Goal: Task Accomplishment & Management: Manage account settings

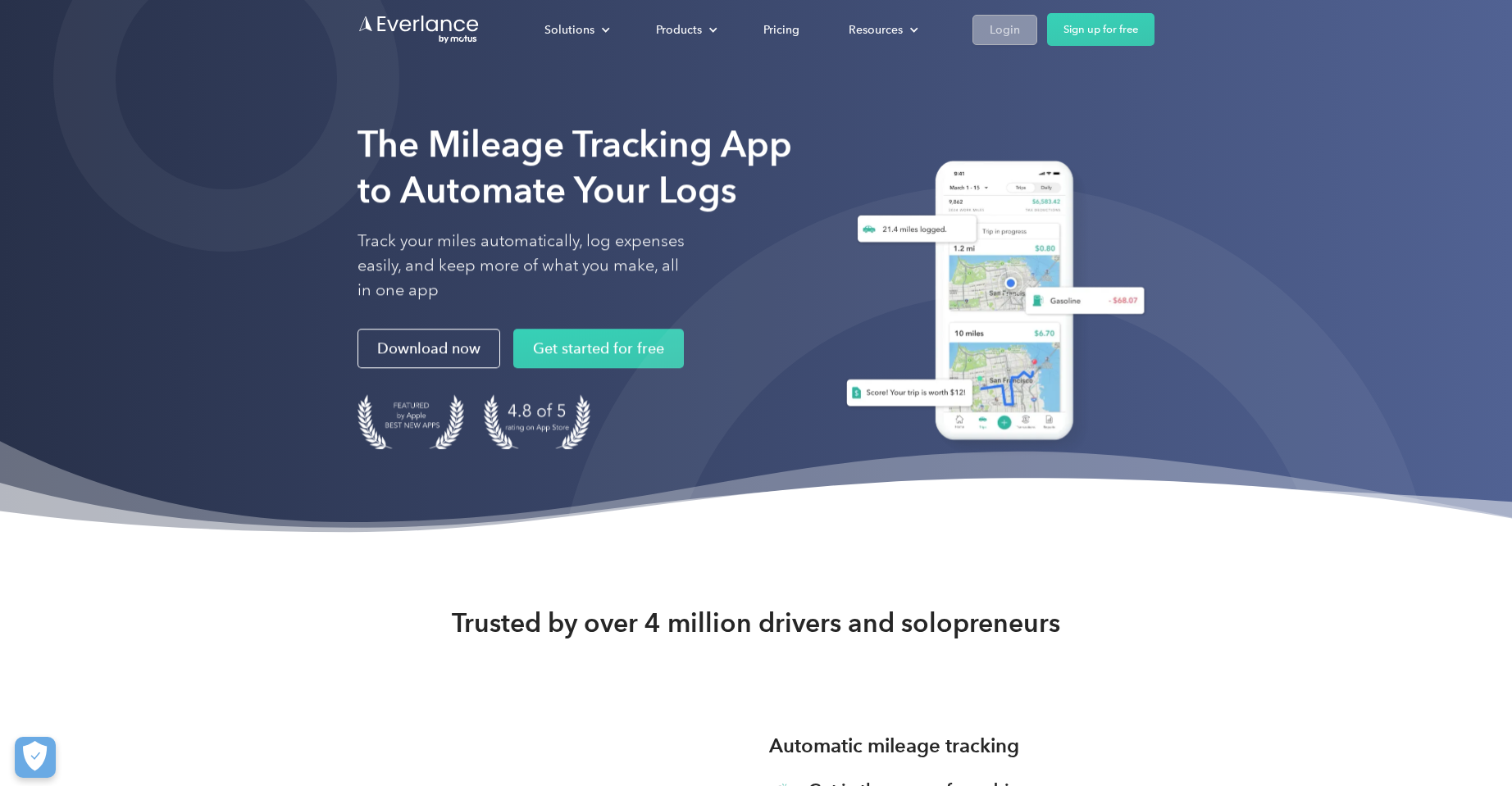
click at [992, 23] on div "Login" at bounding box center [1005, 29] width 31 height 20
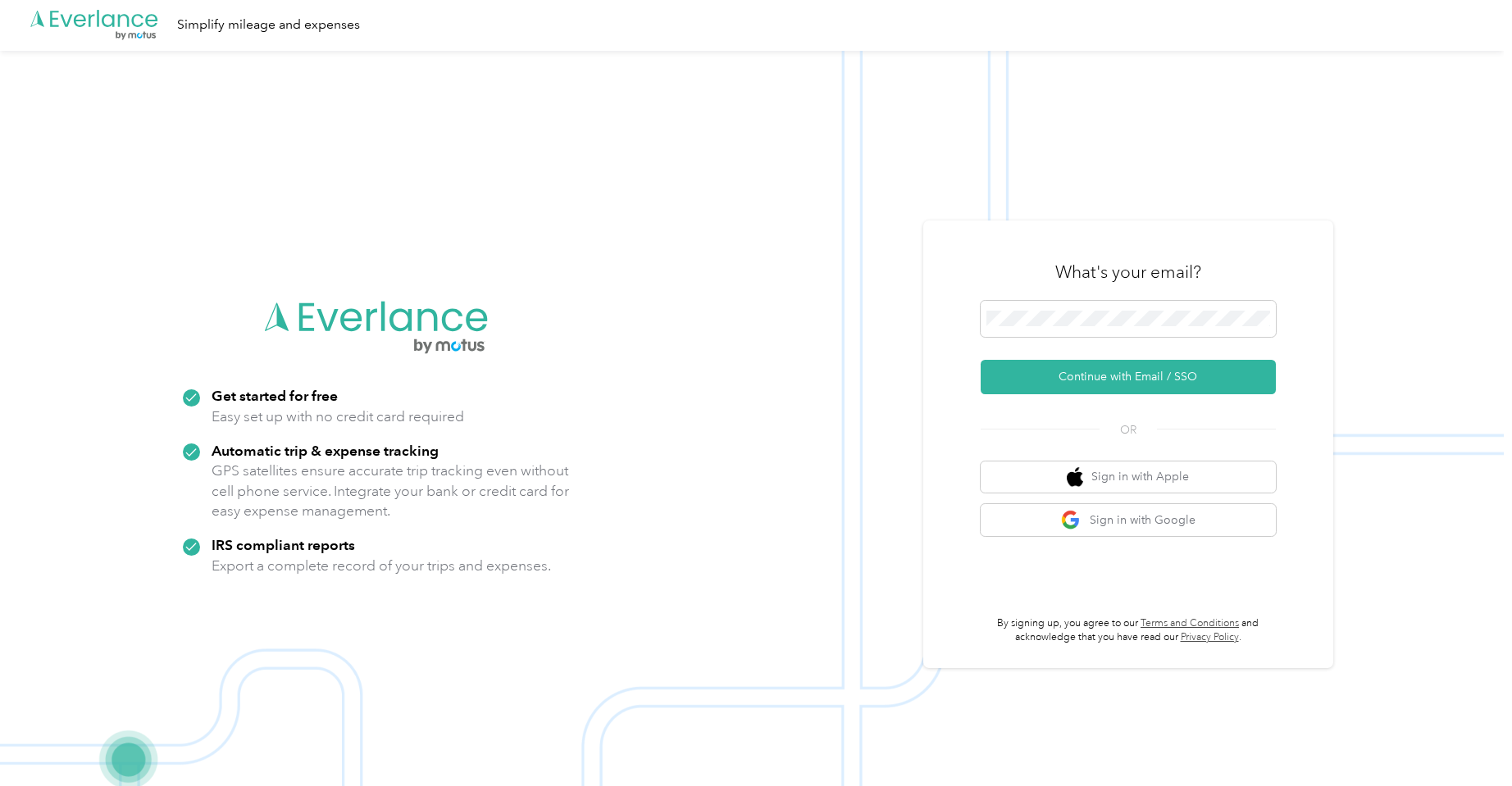
scroll to position [2, 0]
click at [1132, 381] on button "Continue with Email / SSO" at bounding box center [1129, 376] width 295 height 34
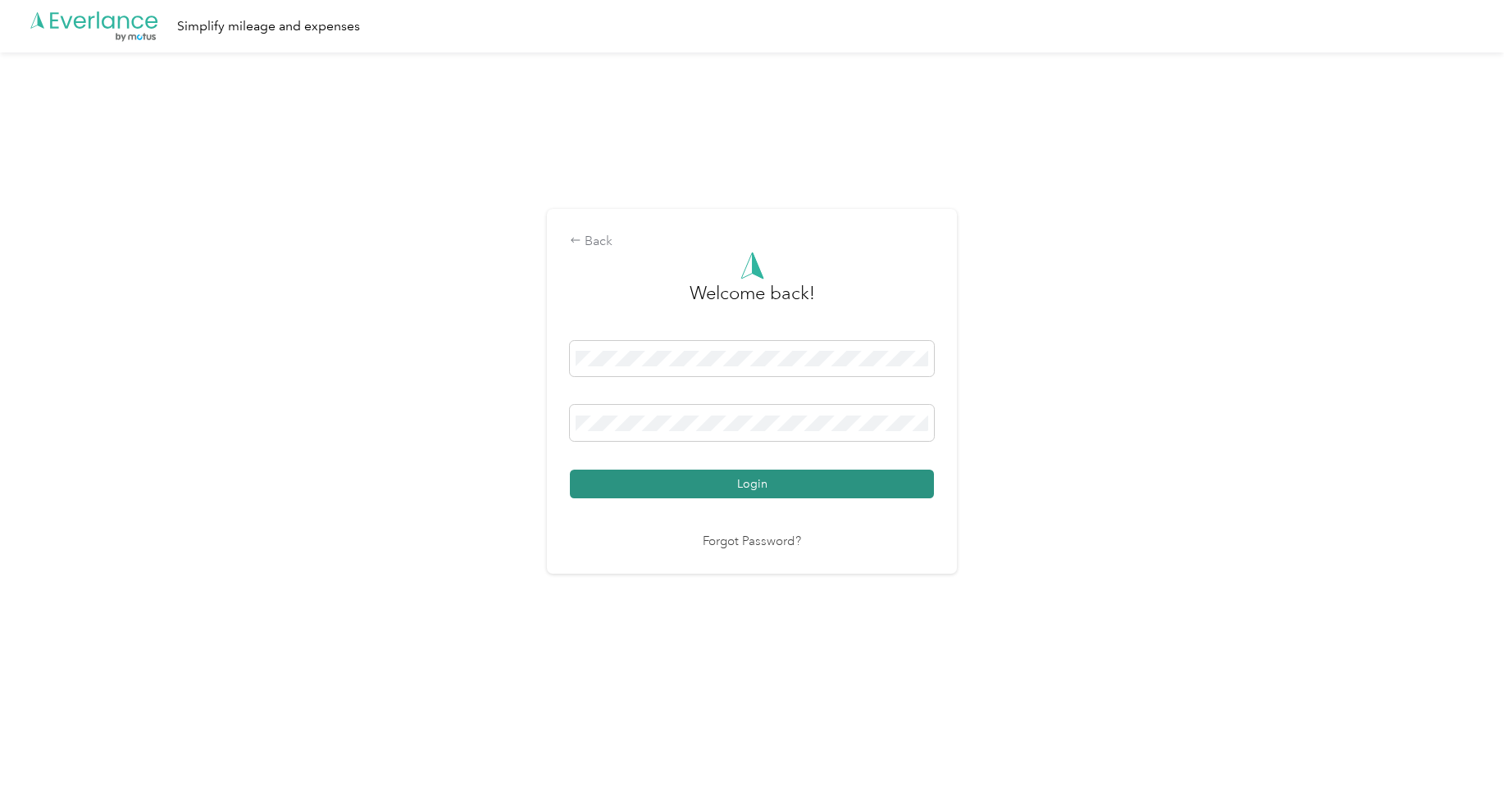
click at [750, 482] on button "Login" at bounding box center [751, 483] width 364 height 29
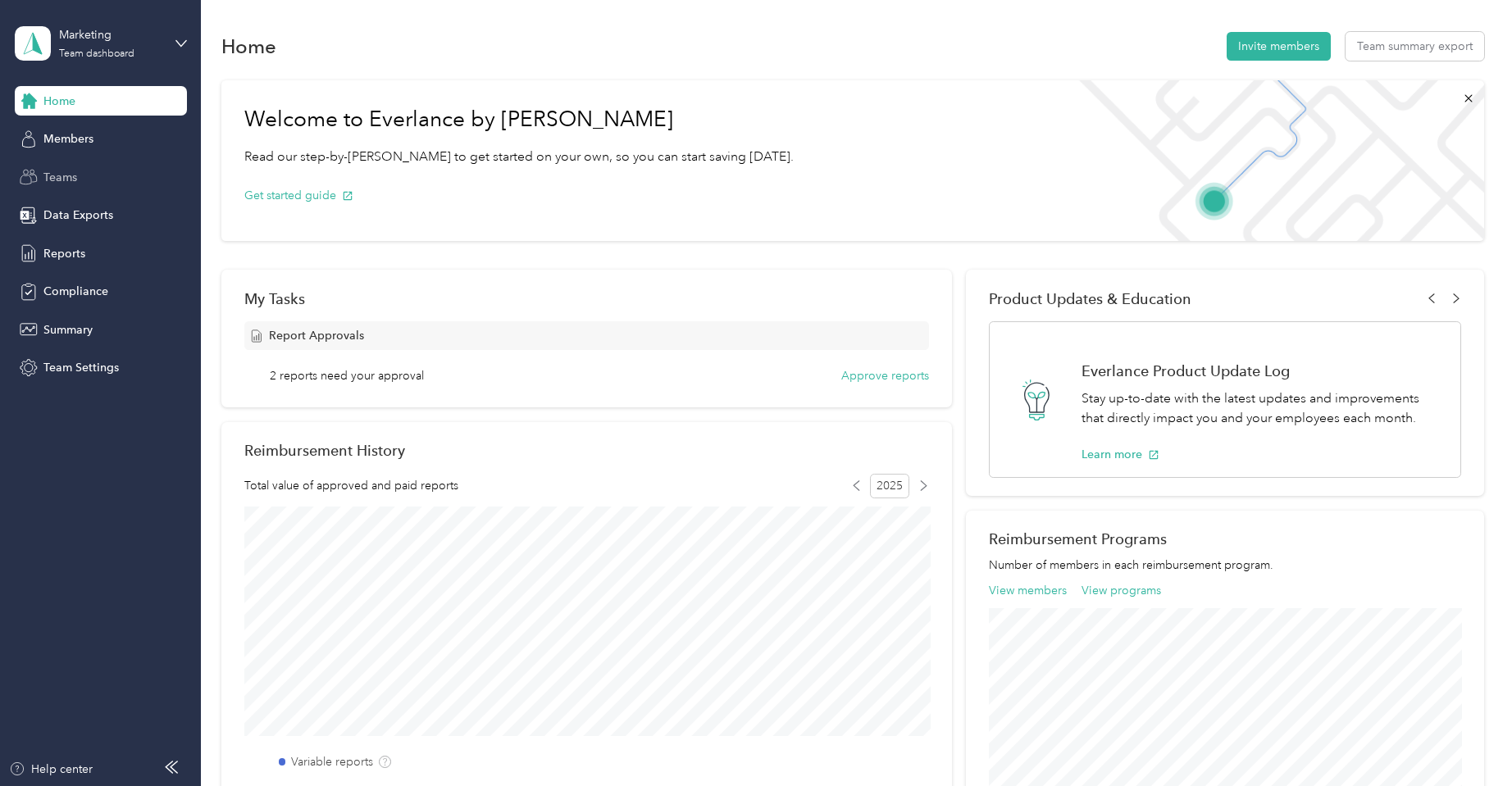
click at [60, 173] on span "Teams" at bounding box center [61, 177] width 33 height 18
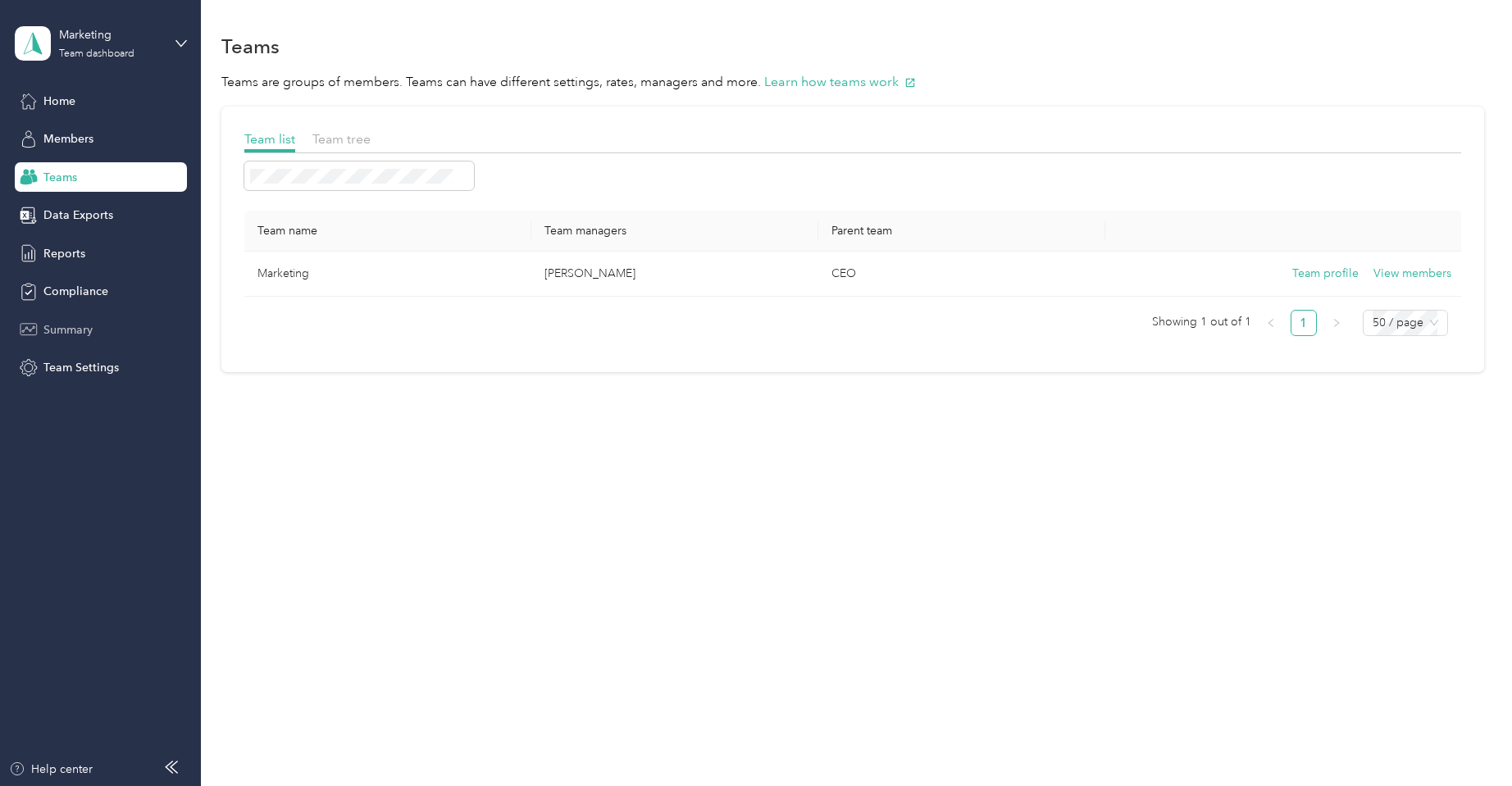
click at [72, 329] on span "Summary" at bounding box center [68, 330] width 49 height 18
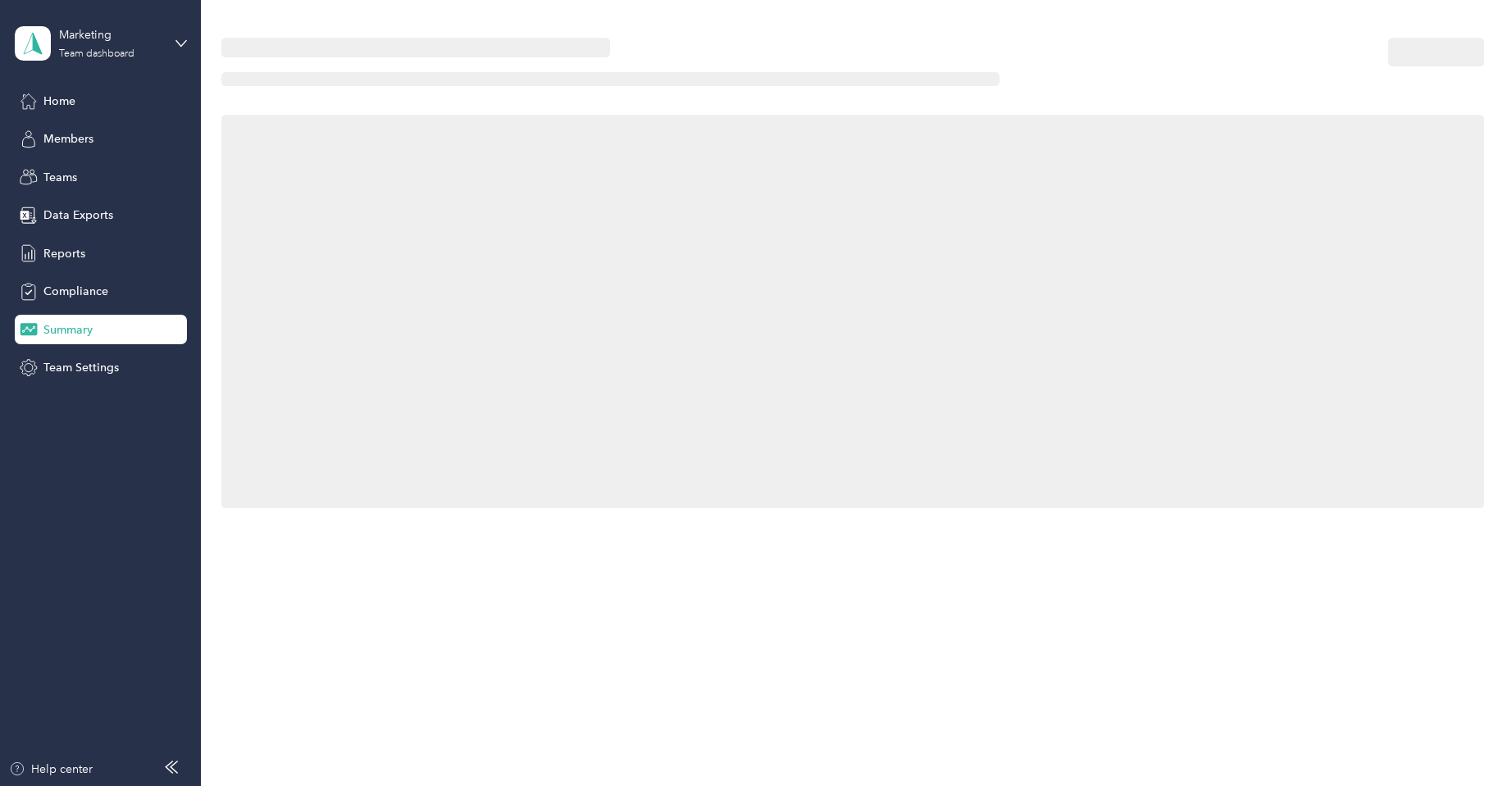
scroll to position [1, 0]
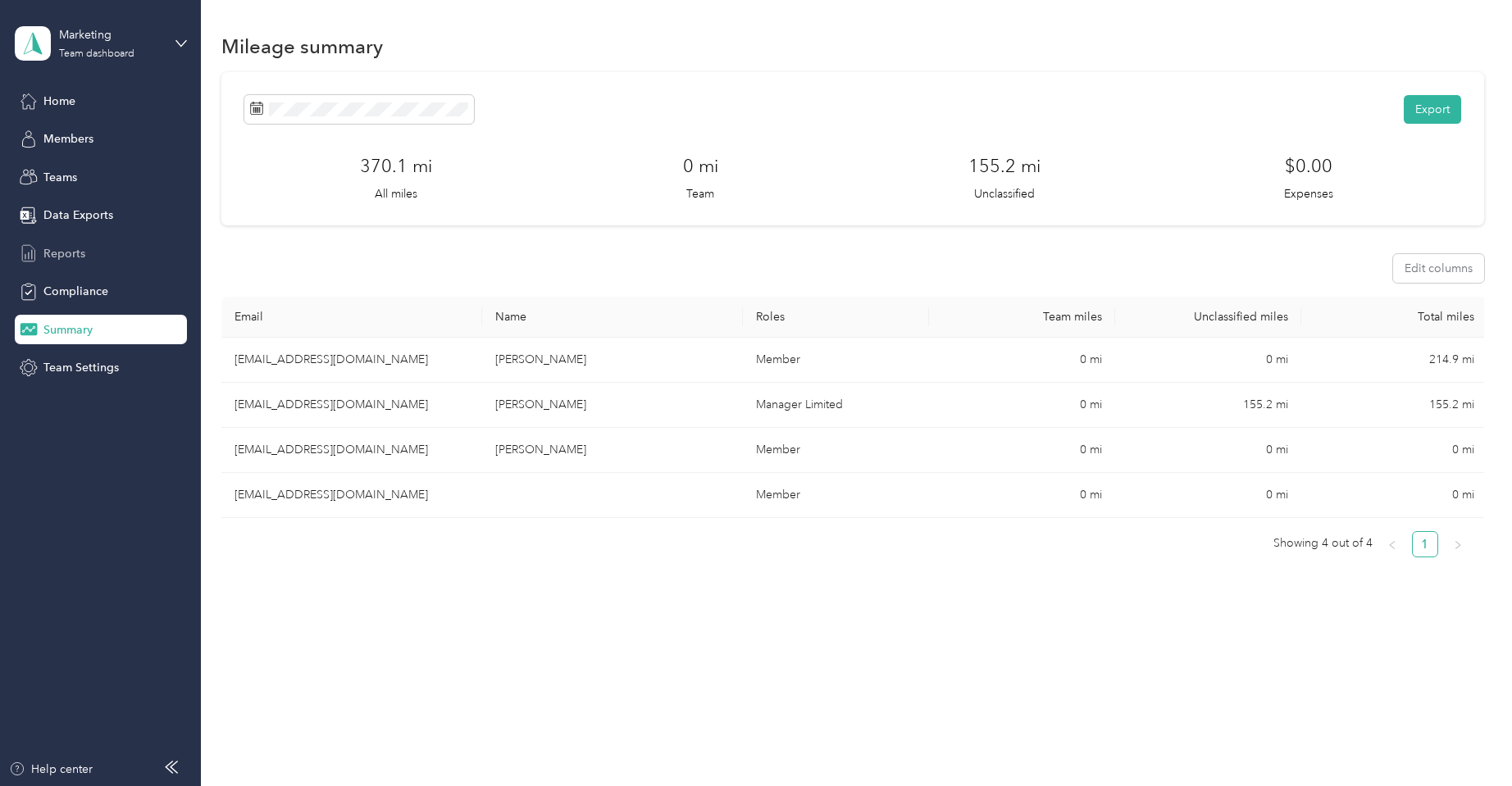
click at [68, 250] on span "Reports" at bounding box center [65, 254] width 42 height 18
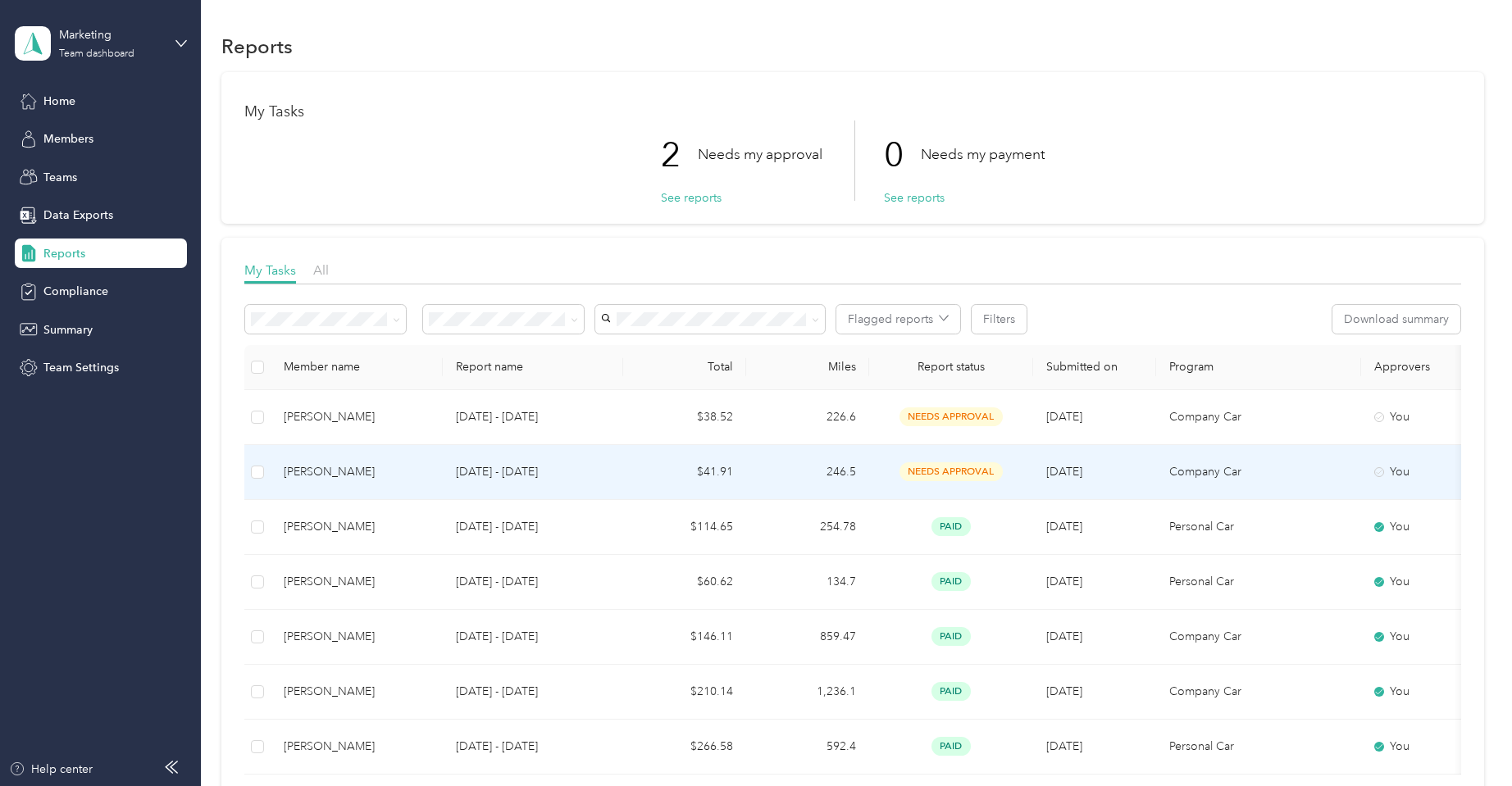
click at [522, 468] on p "Aug 1 - 31, 2025" at bounding box center [534, 472] width 154 height 18
click at [526, 475] on p "Aug 1 - 31, 2025" at bounding box center [534, 472] width 154 height 18
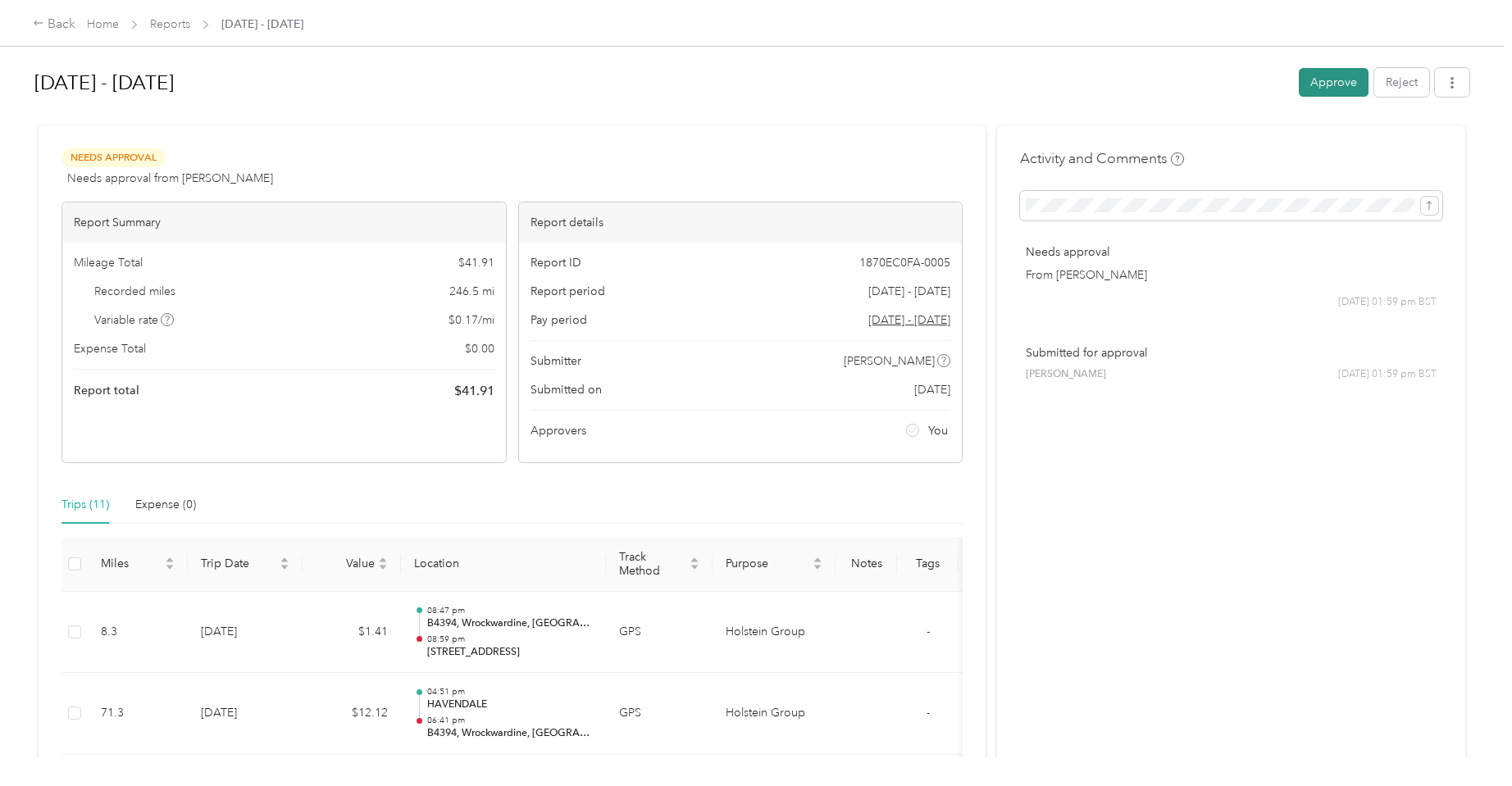
click at [1347, 80] on button "Approve" at bounding box center [1333, 82] width 69 height 29
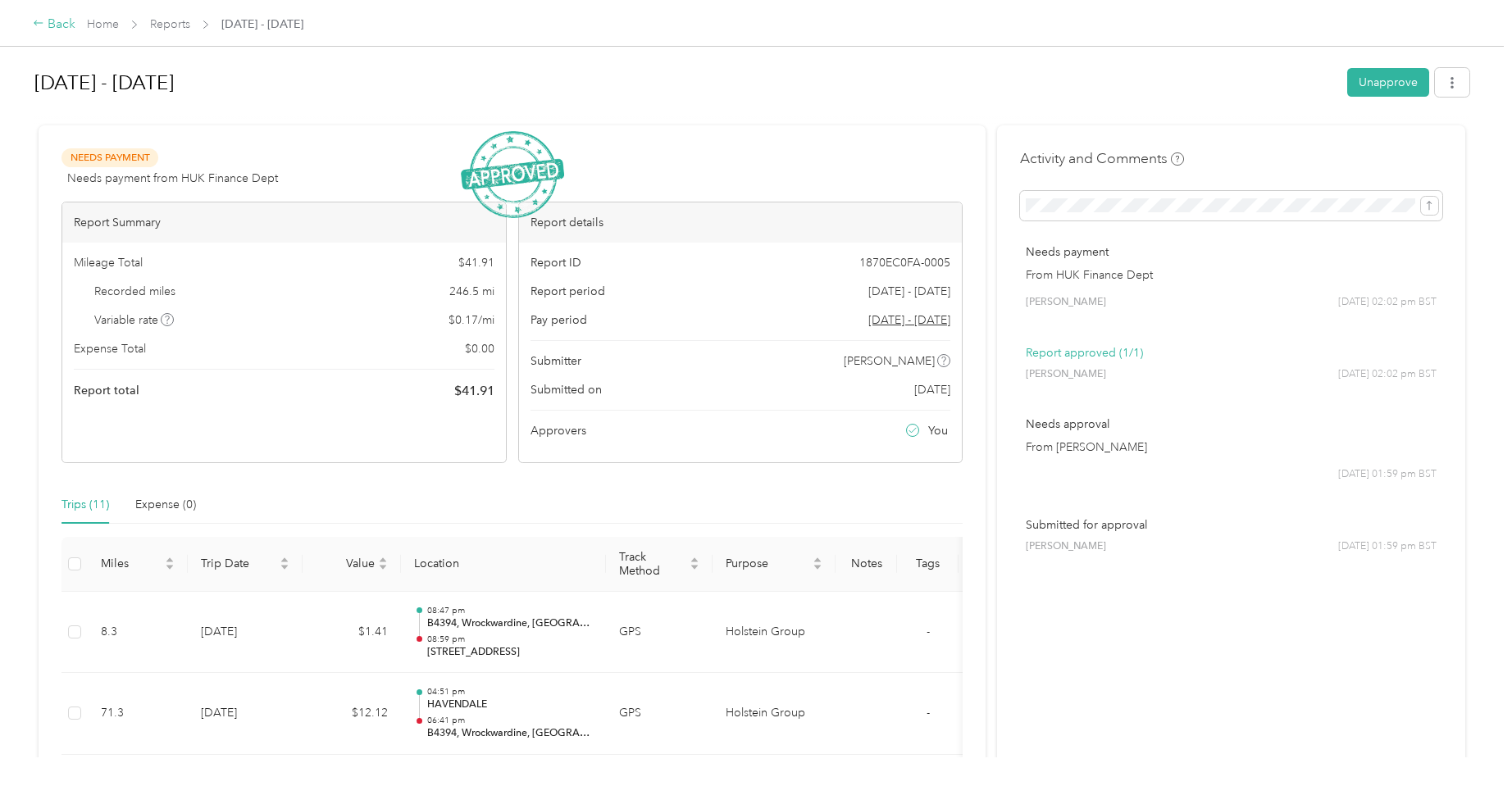
click at [68, 28] on div "Back" at bounding box center [54, 25] width 43 height 19
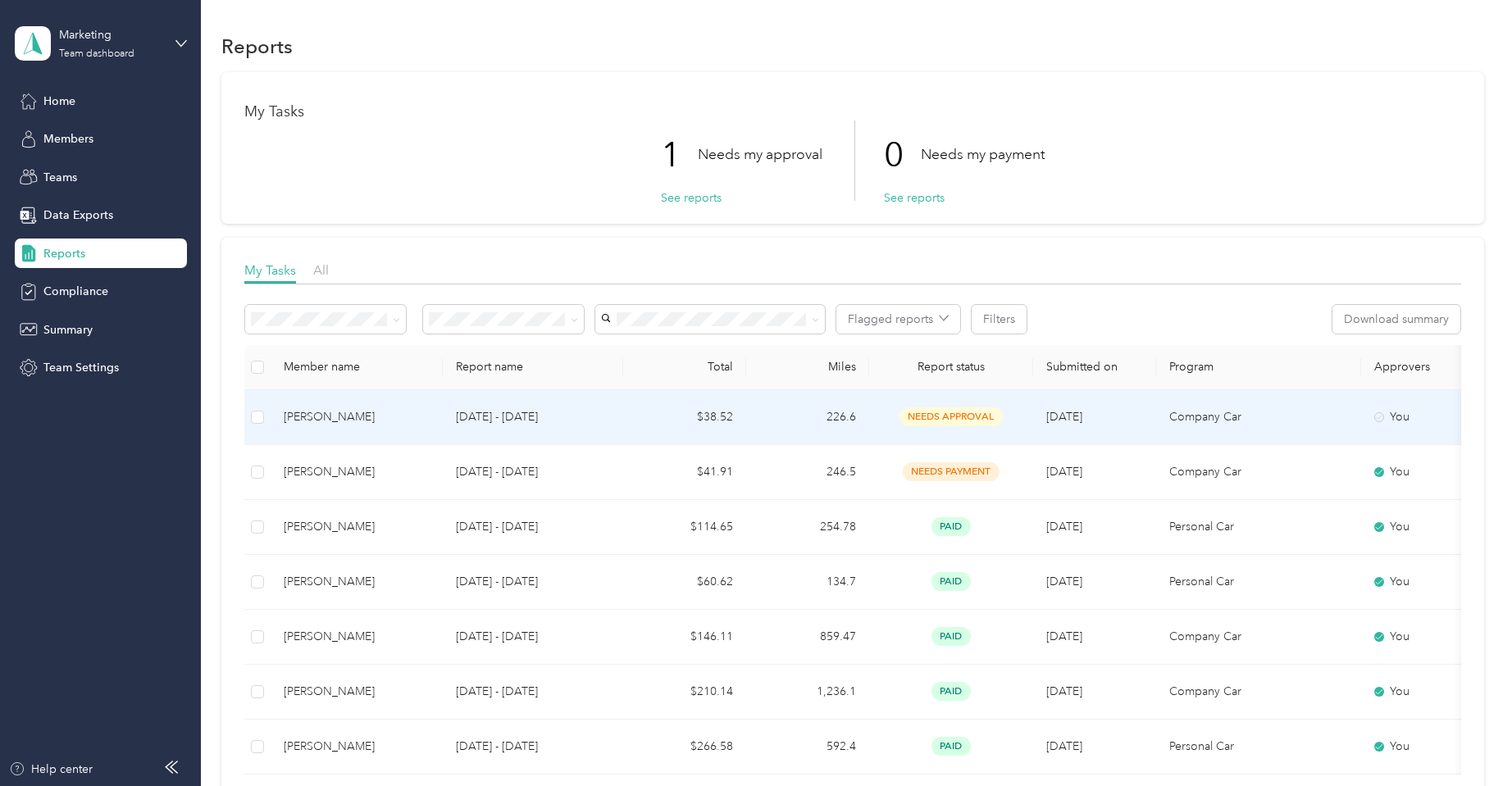
click at [476, 414] on p "Sep 1 - 30, 2025" at bounding box center [534, 417] width 154 height 18
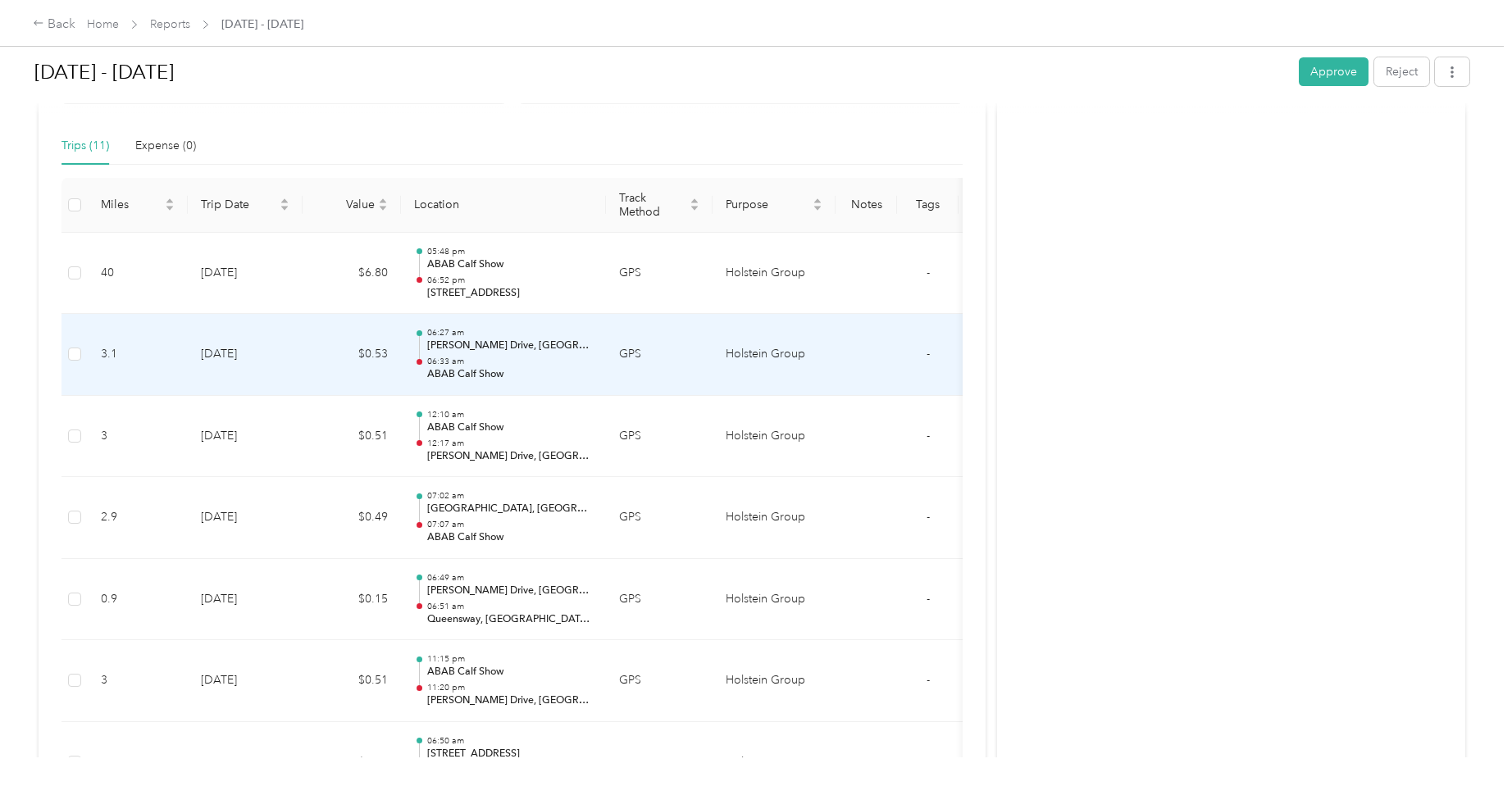
scroll to position [332, 0]
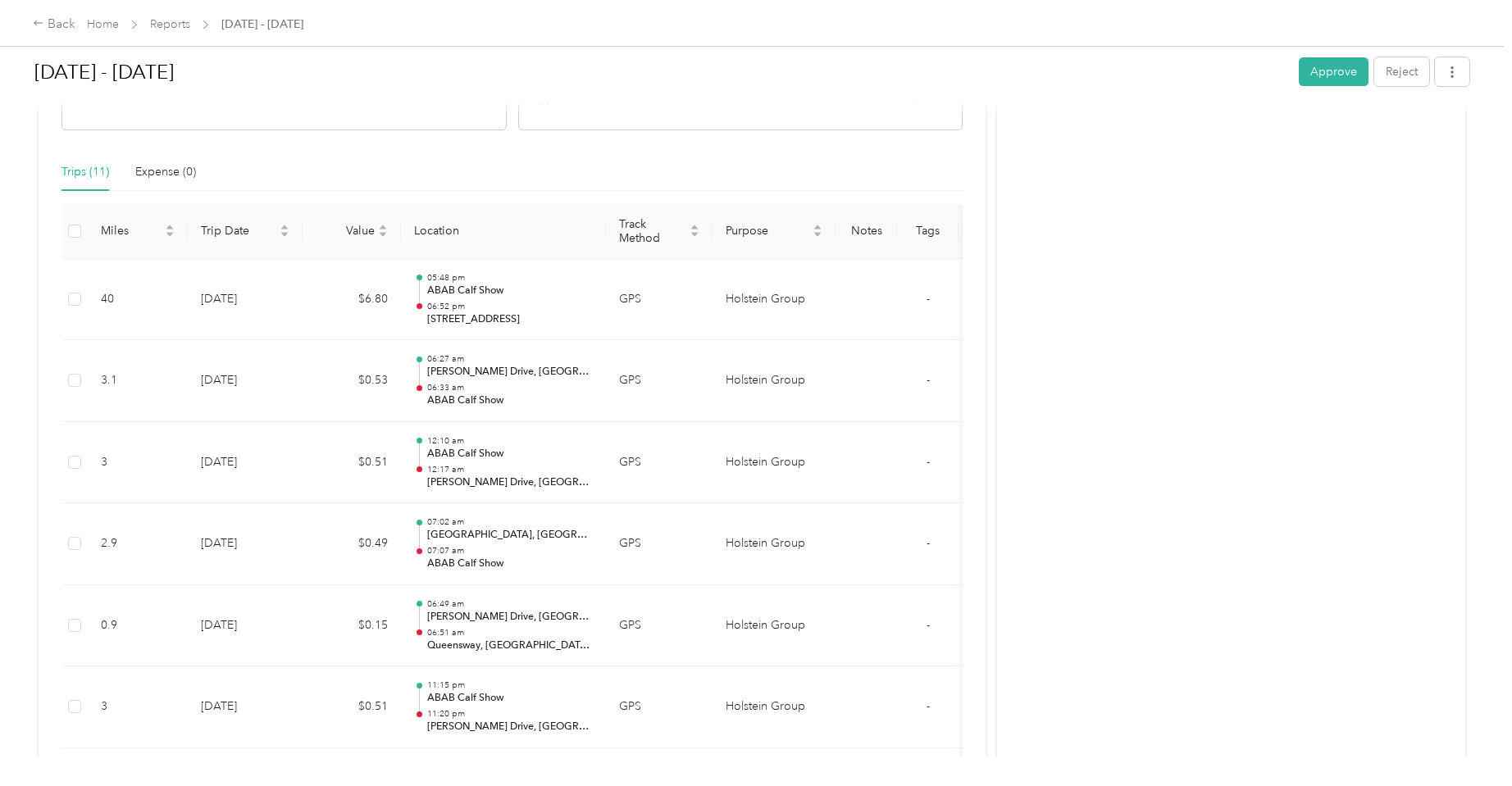
click at [1329, 72] on button "Approve" at bounding box center [1333, 71] width 69 height 29
click at [104, 23] on link "Home" at bounding box center [103, 25] width 32 height 14
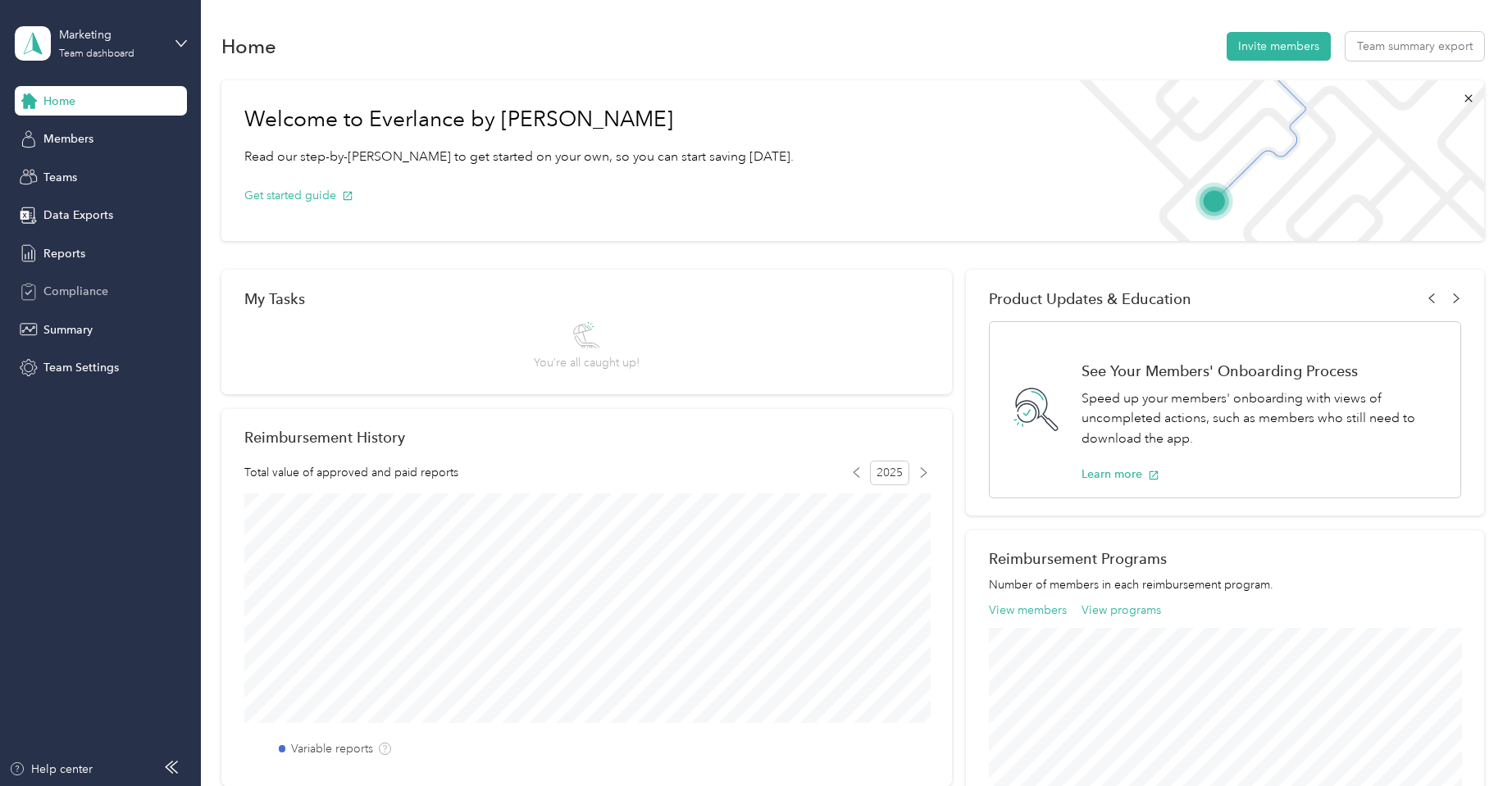
drag, startPoint x: 69, startPoint y: 253, endPoint x: 168, endPoint y: 277, distance: 101.9
click at [69, 253] on span "Reports" at bounding box center [65, 254] width 42 height 18
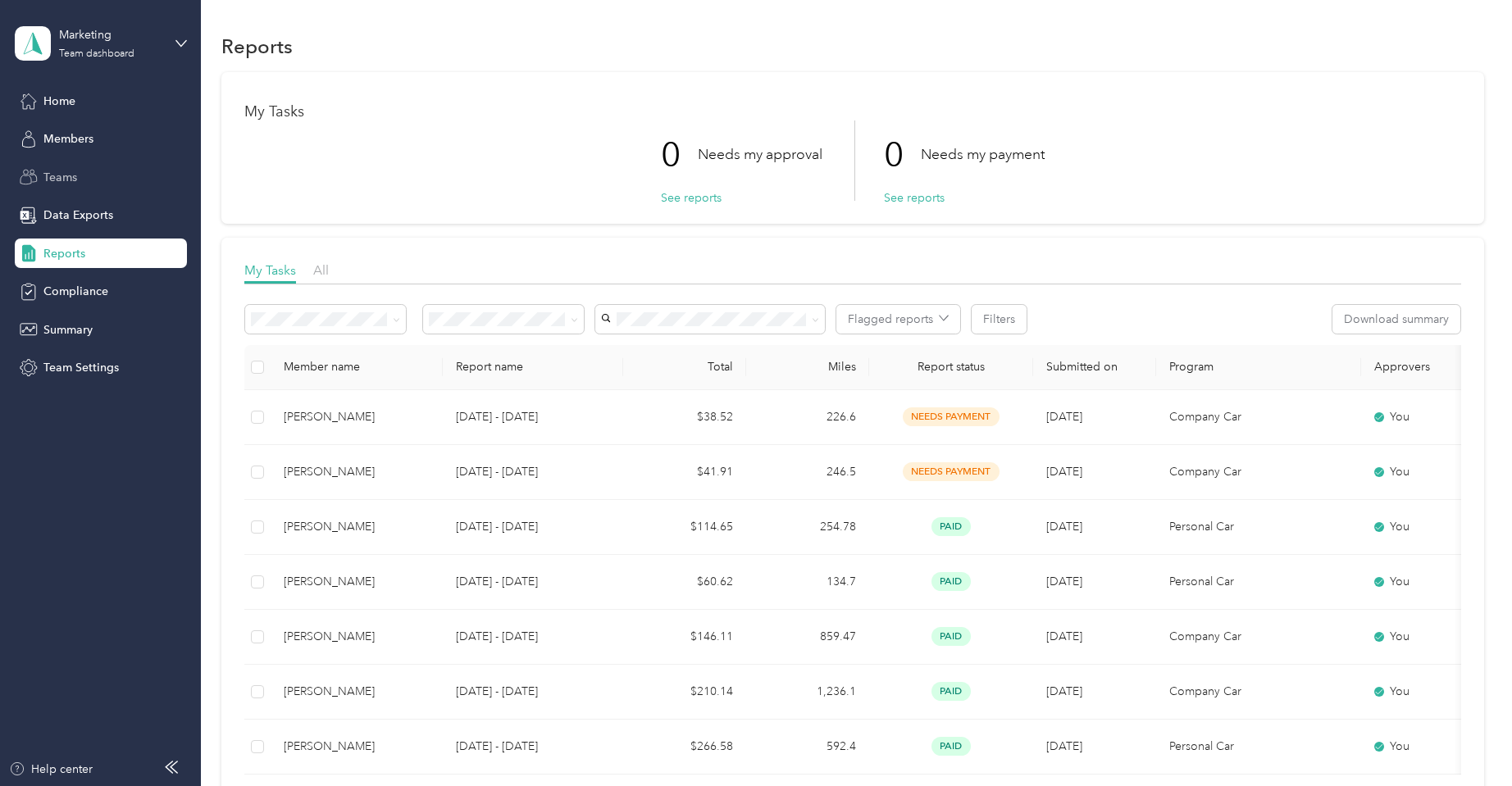
click at [64, 170] on span "Teams" at bounding box center [61, 177] width 33 height 18
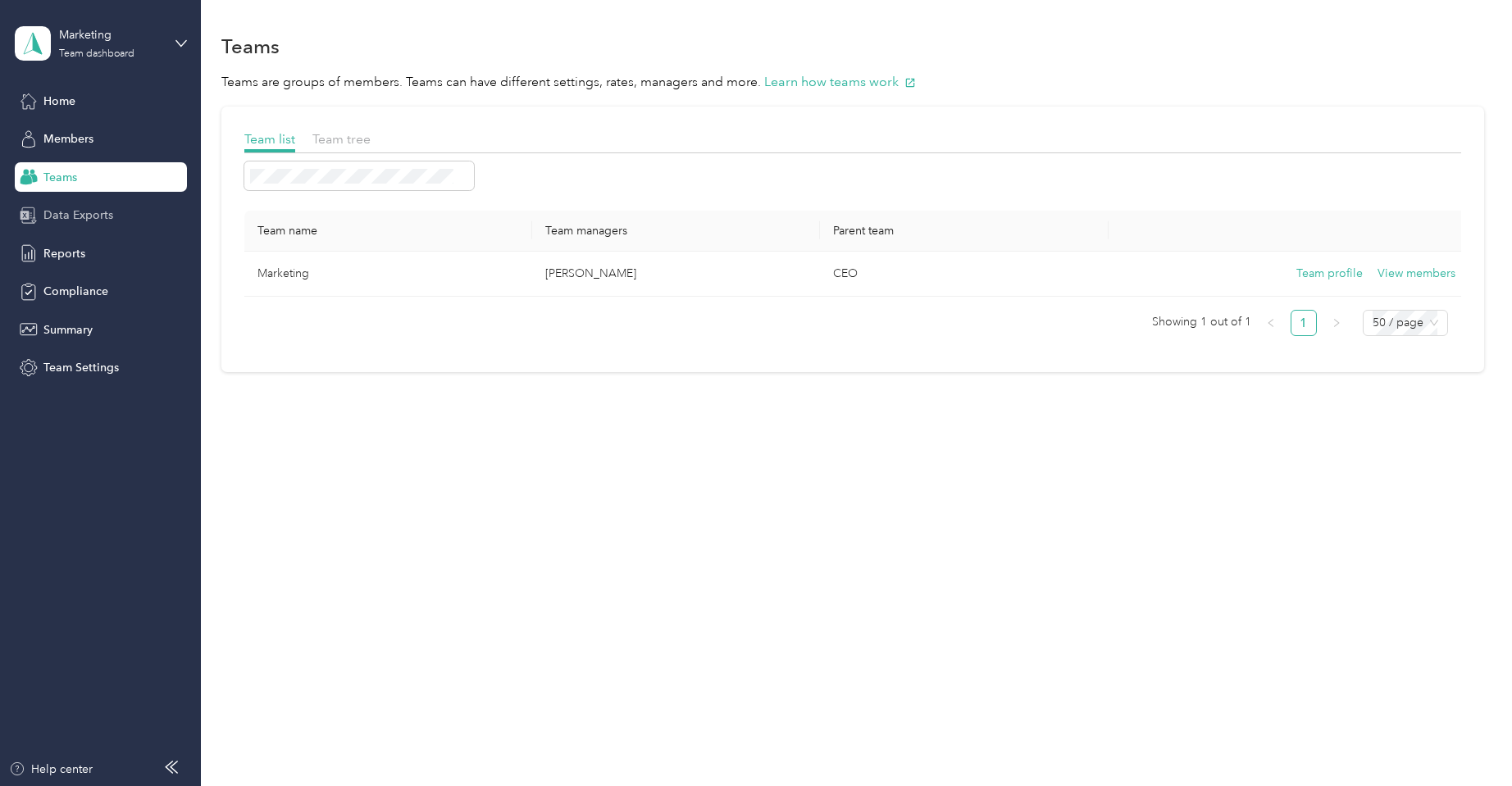
click at [68, 214] on span "Data Exports" at bounding box center [78, 215] width 69 height 18
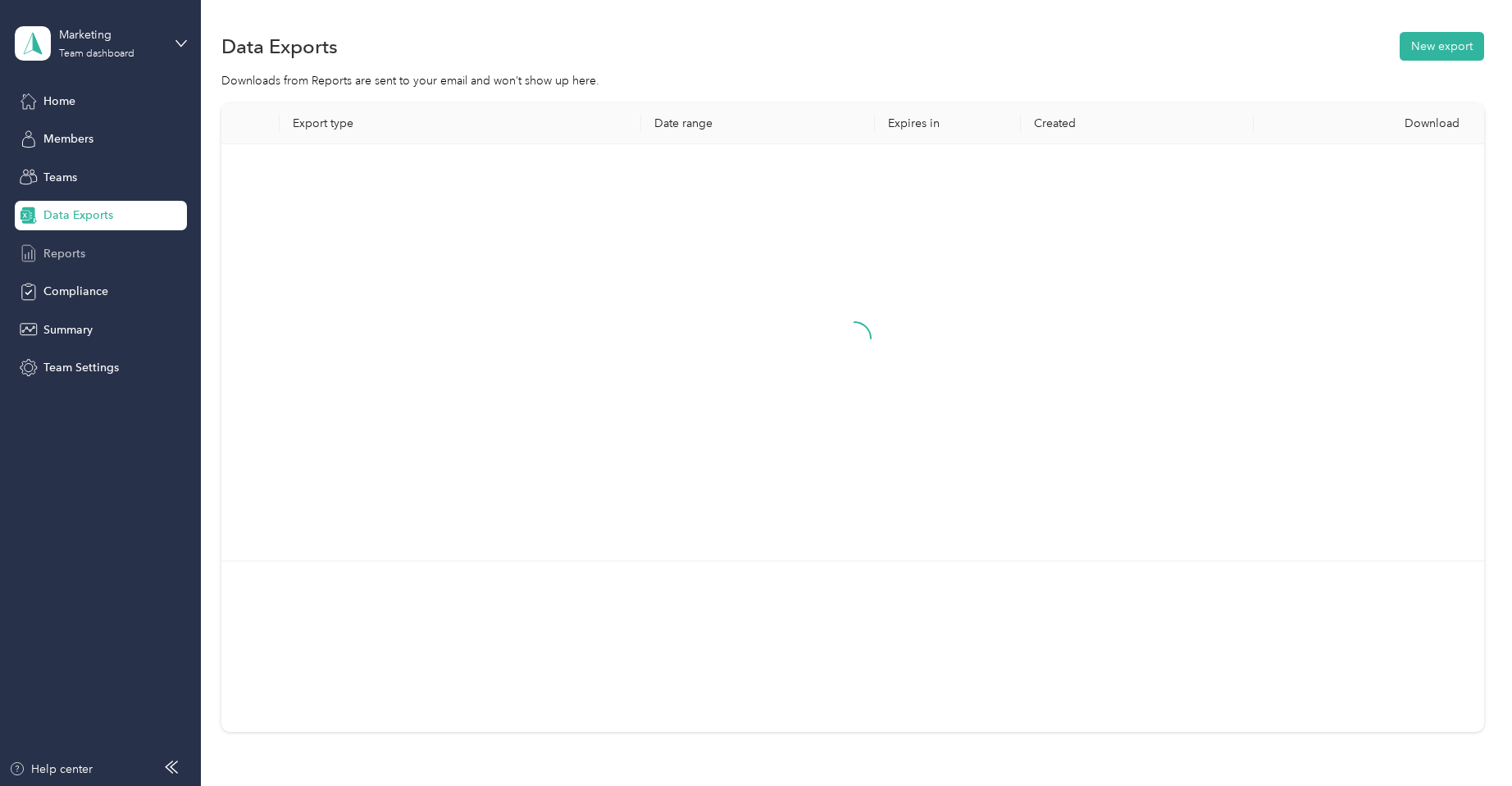
click at [70, 248] on span "Reports" at bounding box center [65, 254] width 42 height 18
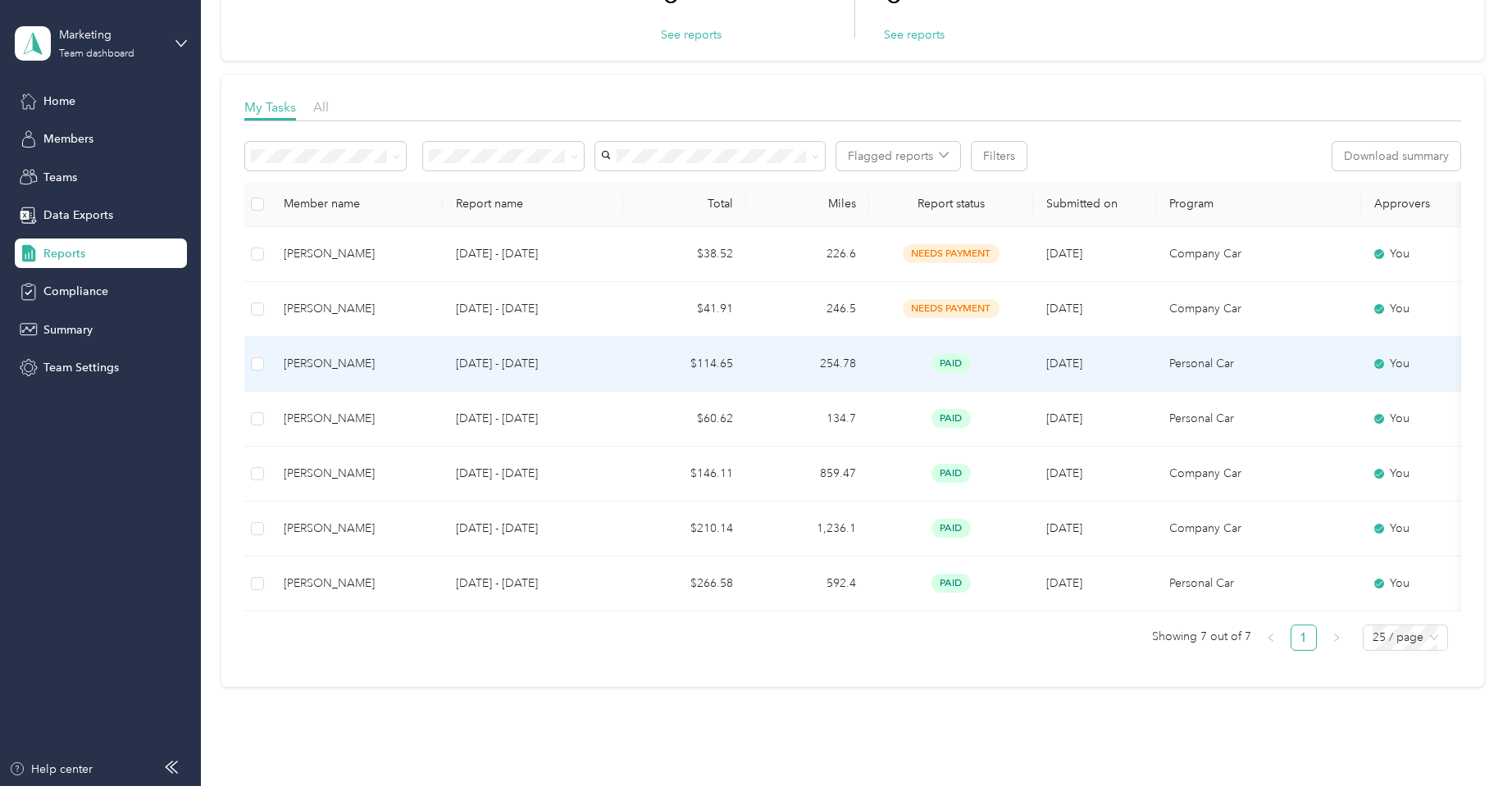
scroll to position [168, 0]
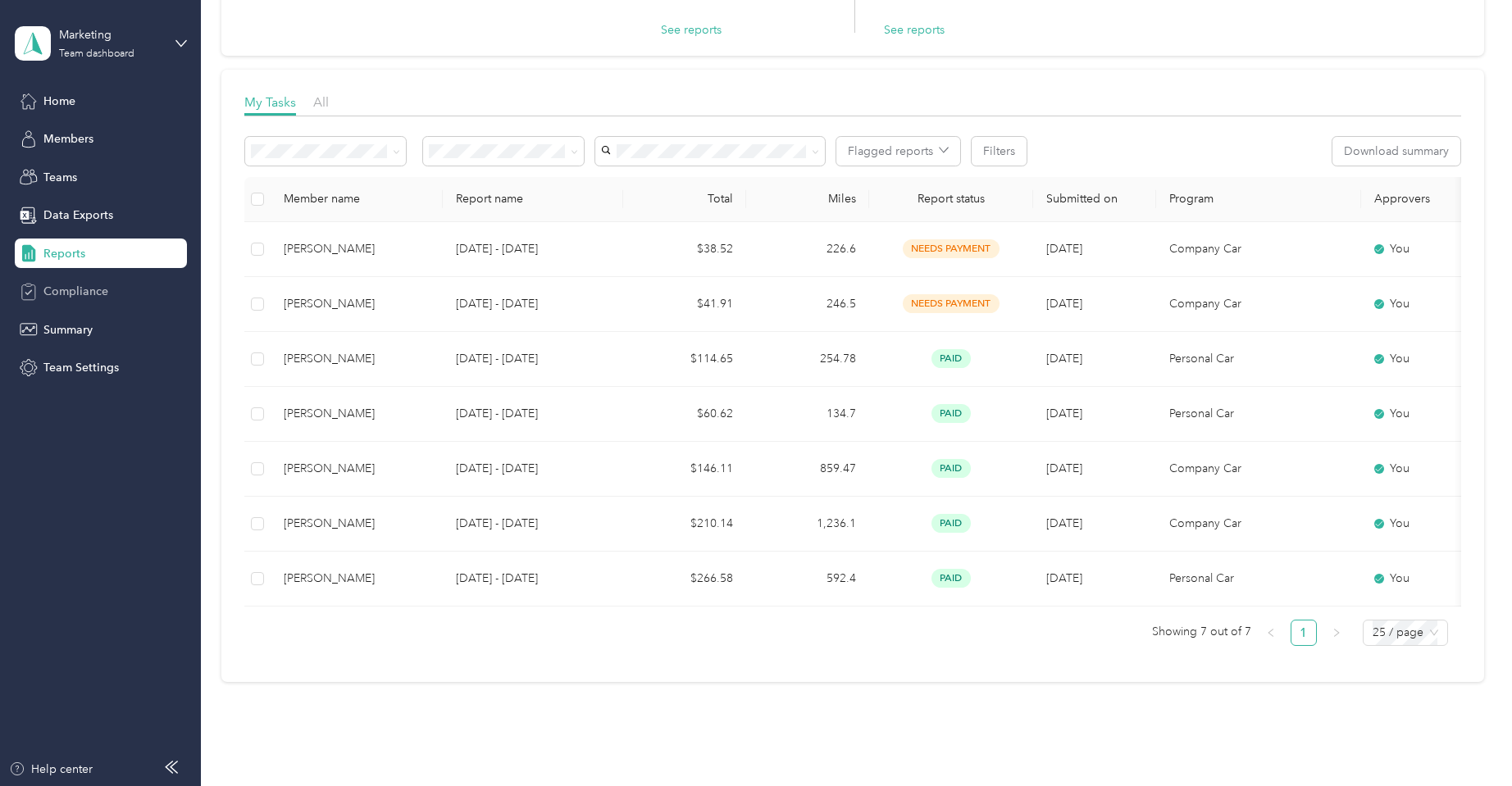
click at [97, 286] on span "Compliance" at bounding box center [76, 291] width 65 height 18
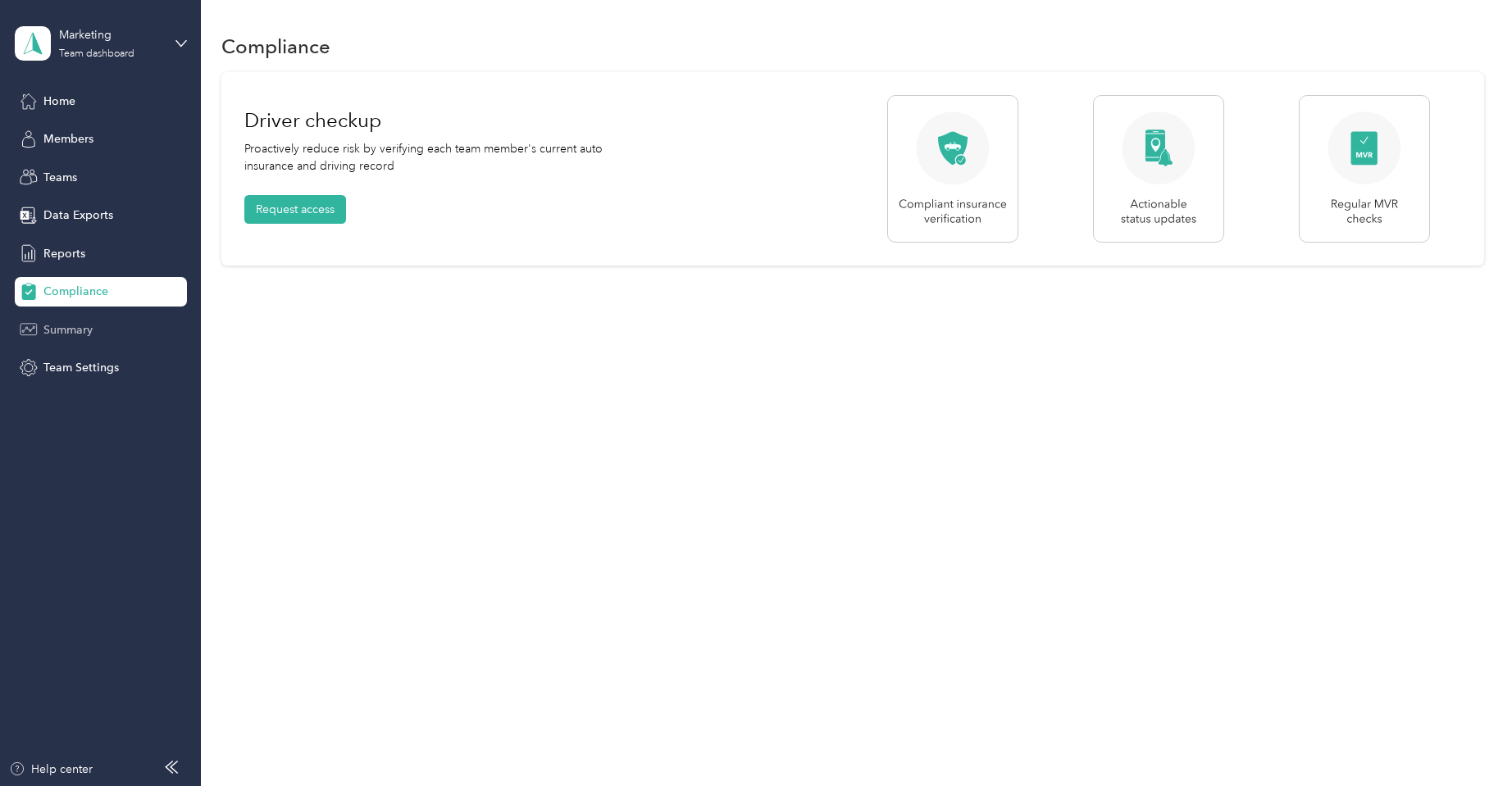
click at [66, 326] on span "Summary" at bounding box center [68, 330] width 49 height 18
